Goal: Task Accomplishment & Management: Use online tool/utility

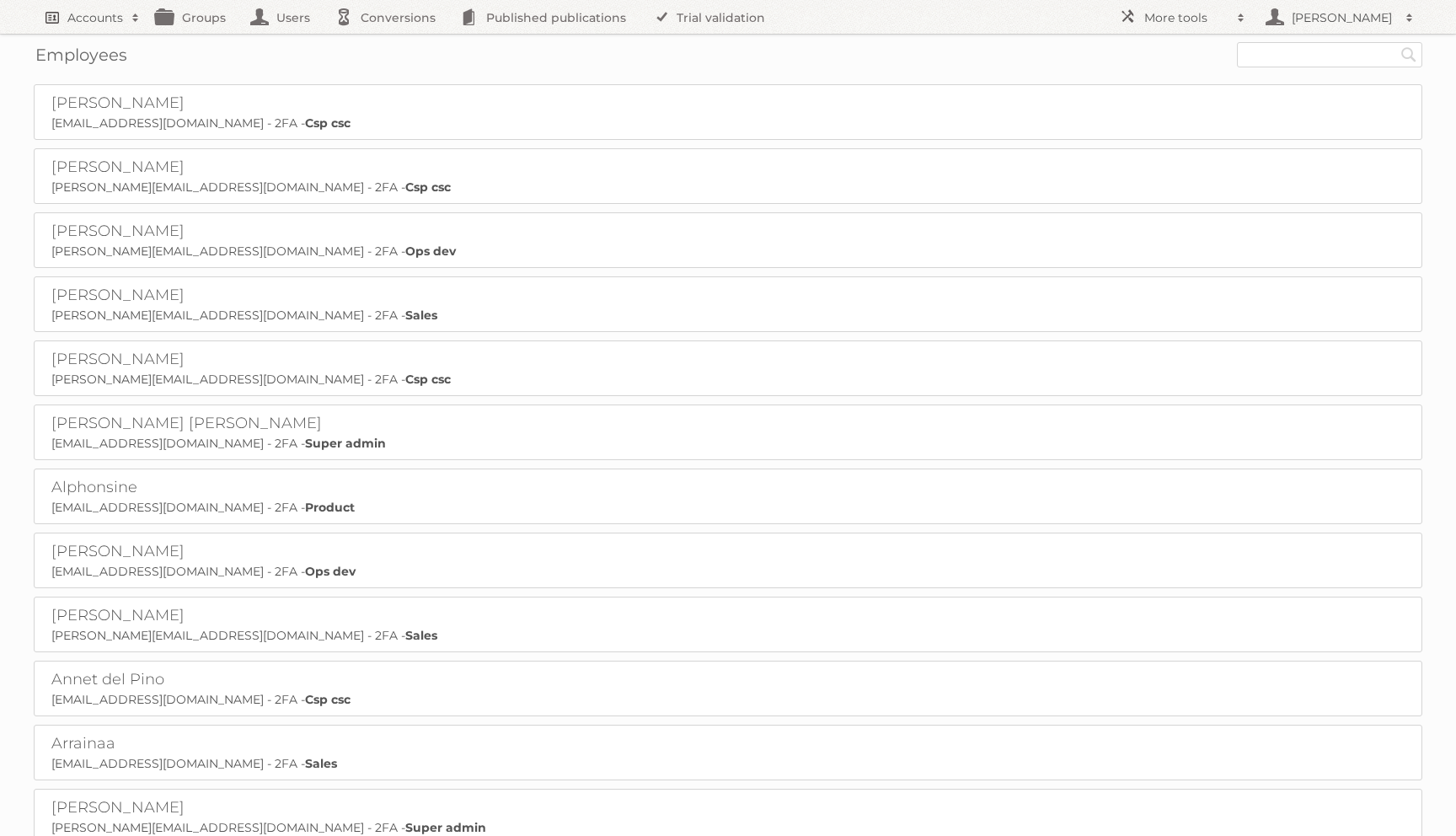
click at [91, 18] on h2 "Accounts" at bounding box center [94, 17] width 55 height 17
click at [65, 91] on link "Advanced Search" at bounding box center [227, 90] width 386 height 25
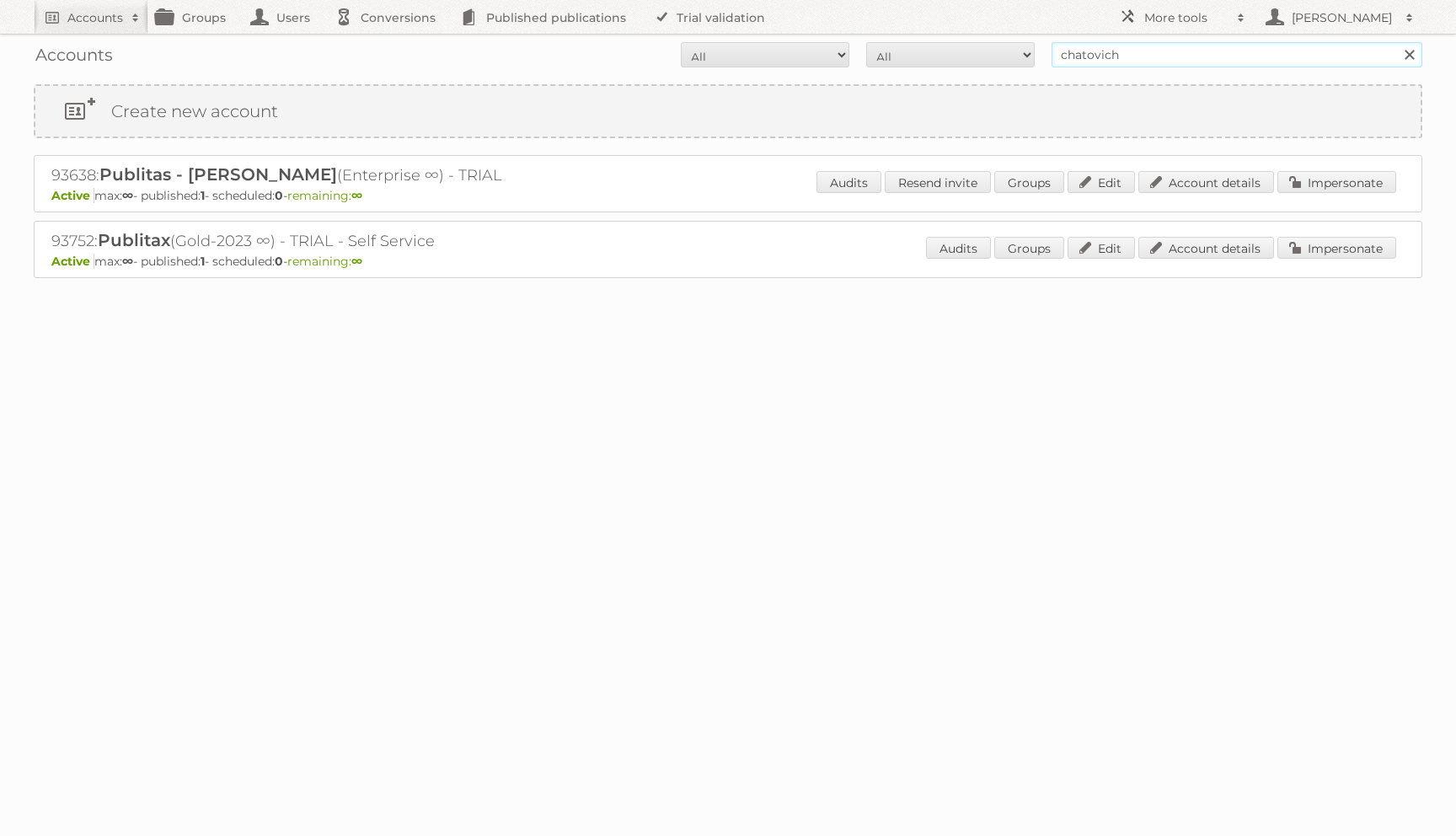
drag, startPoint x: 1152, startPoint y: 53, endPoint x: 1029, endPoint y: 53, distance: 123.0
click at [1029, 53] on form "All Active Expired Pending All Paid Trials Self service chatovich Search" at bounding box center [728, 55] width 1389 height 25
type input "ikea"
click at [1396, 43] on input "Search" at bounding box center [1409, 55] width 25 height 25
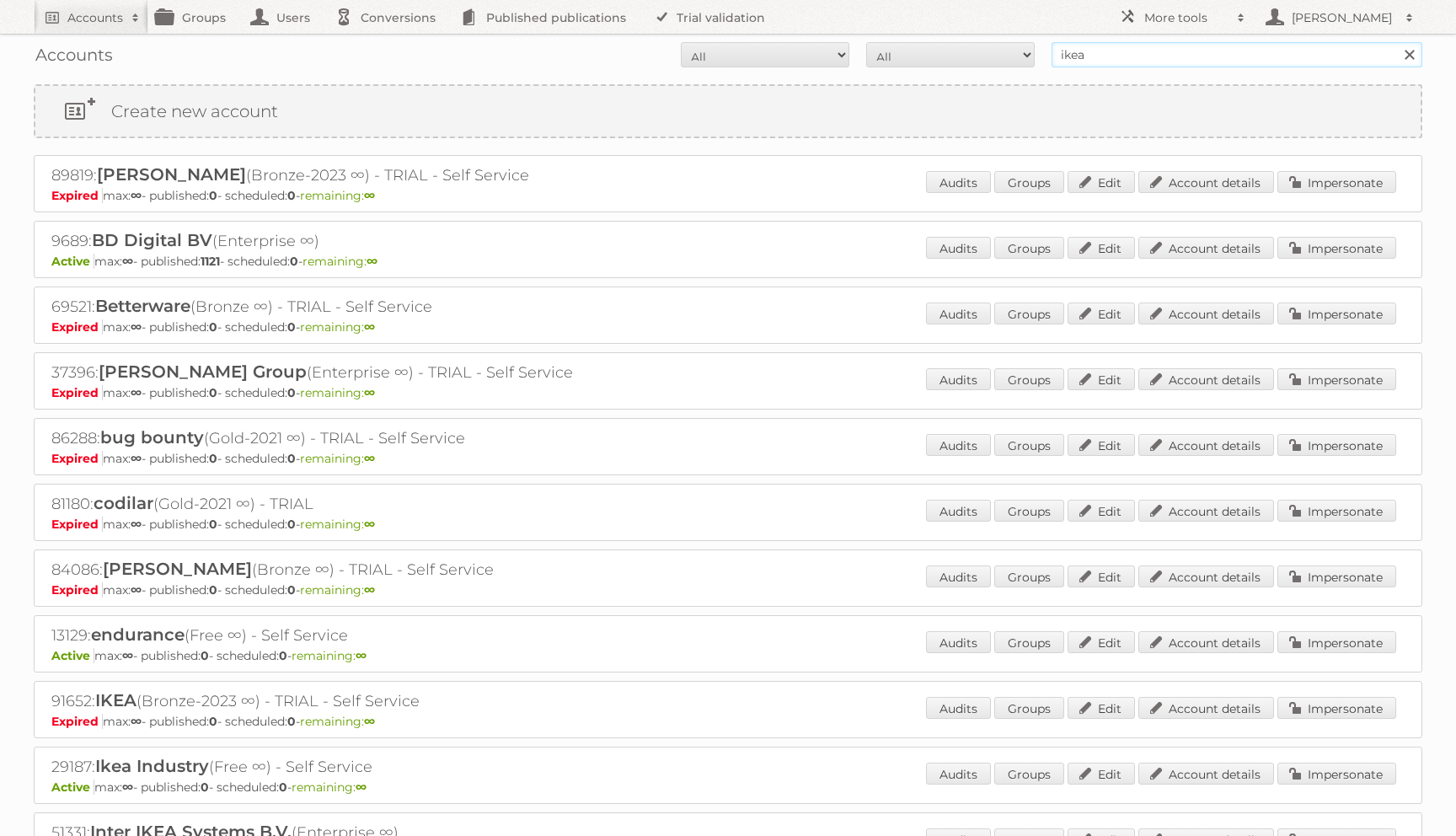
drag, startPoint x: 1090, startPoint y: 59, endPoint x: 1023, endPoint y: 58, distance: 67.0
click at [1024, 58] on form "All Active Expired Pending All Paid Trials Self service ikea Search" at bounding box center [728, 55] width 1389 height 25
type input "action"
click at [1396, 43] on input "Search" at bounding box center [1409, 55] width 25 height 25
